Goal: Find specific page/section

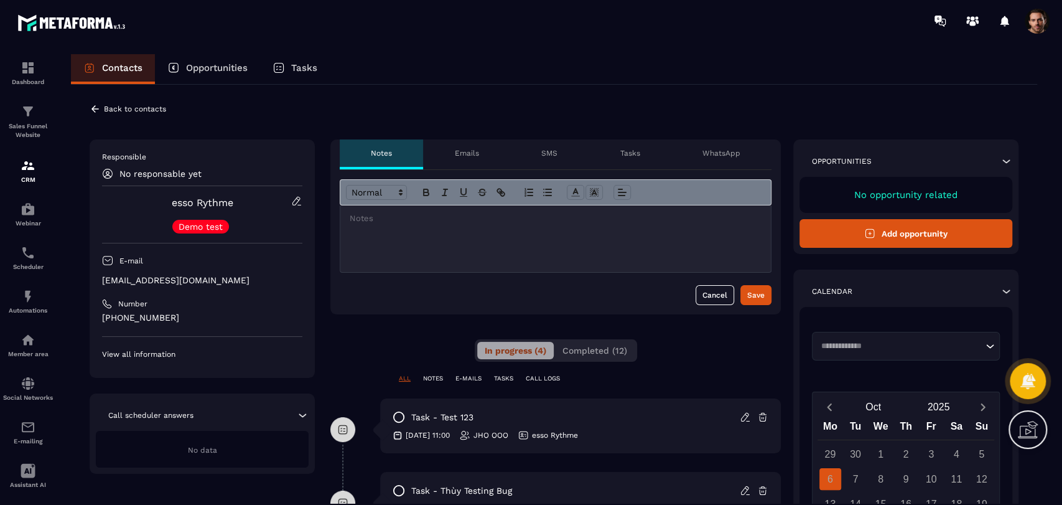
click at [592, 350] on span "Completed (12)" at bounding box center [595, 350] width 65 height 10
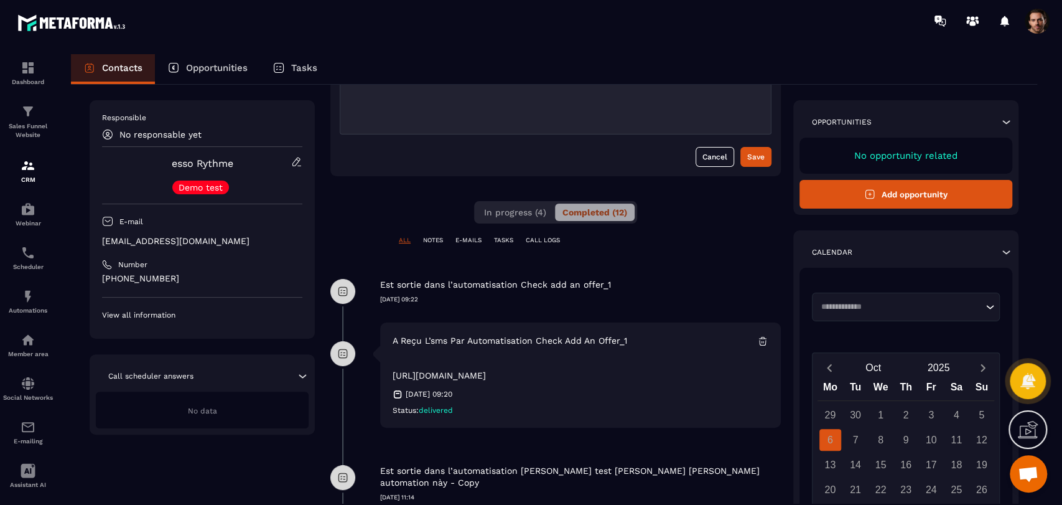
scroll to position [207, 0]
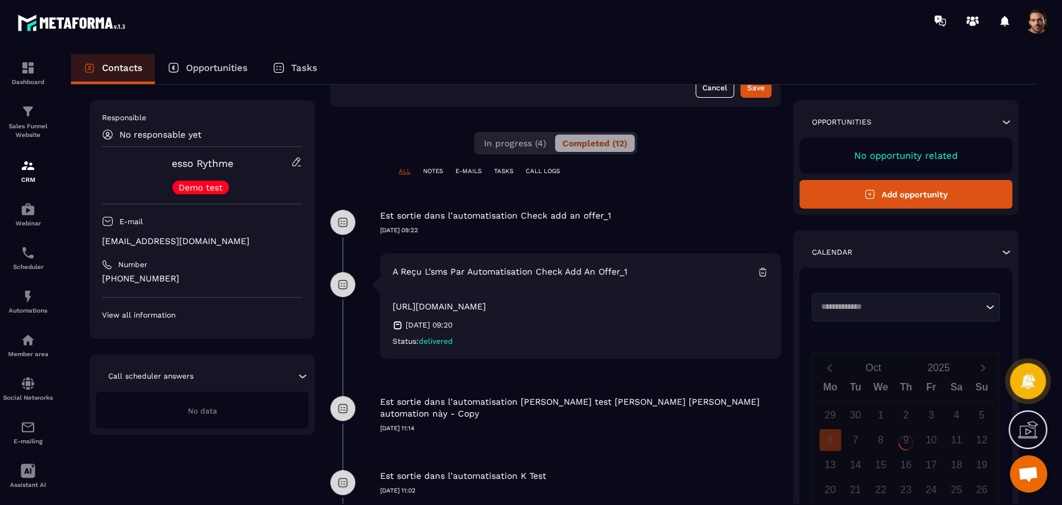
click at [516, 300] on p "[URL][DOMAIN_NAME]" at bounding box center [579, 299] width 373 height 30
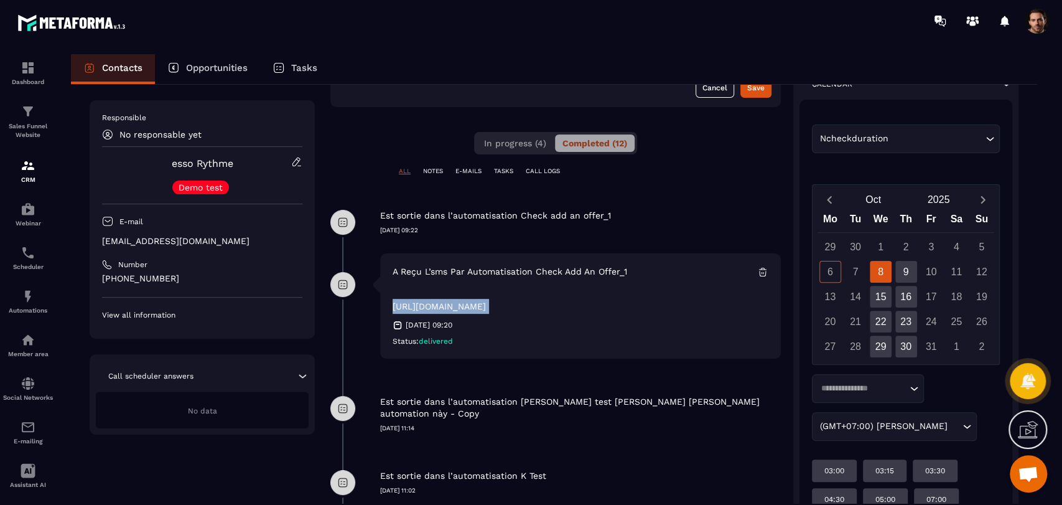
click at [511, 310] on p "[URL][DOMAIN_NAME]" at bounding box center [579, 299] width 373 height 30
